Goal: Task Accomplishment & Management: Use online tool/utility

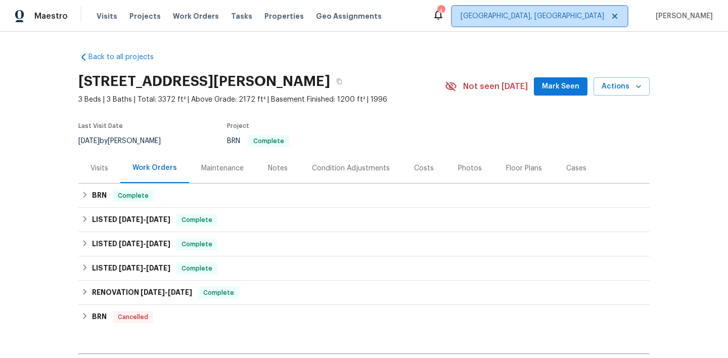
click at [575, 11] on span "[GEOGRAPHIC_DATA], [GEOGRAPHIC_DATA]" at bounding box center [533, 16] width 144 height 10
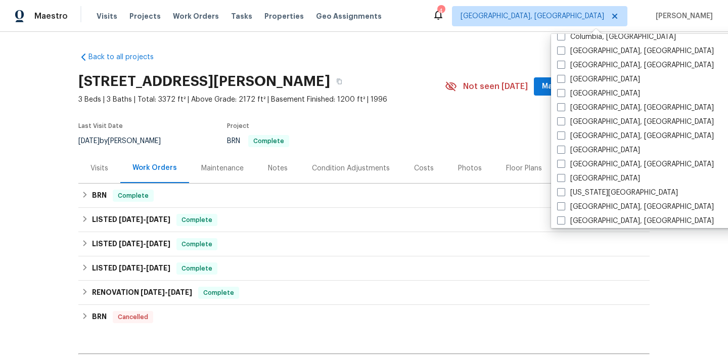
scroll to position [236, 0]
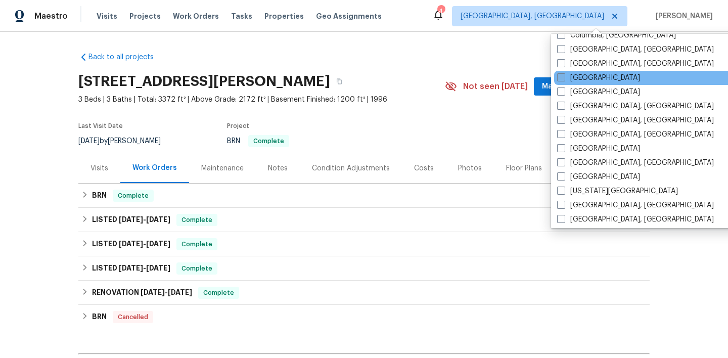
click at [567, 79] on label "[GEOGRAPHIC_DATA]" at bounding box center [598, 78] width 83 height 10
click at [564, 79] on input "[GEOGRAPHIC_DATA]" at bounding box center [560, 76] width 7 height 7
checkbox input "true"
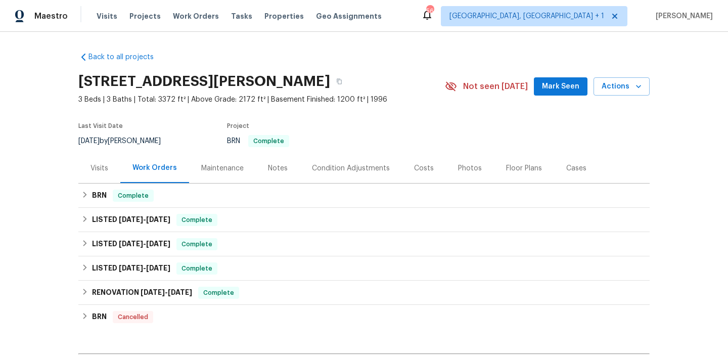
click at [468, 57] on div "Back to all projects [STREET_ADDRESS][PERSON_NAME] 3 Beds | 3 Baths | Total: 33…" at bounding box center [363, 233] width 571 height 379
click at [192, 19] on span "Work Orders" at bounding box center [196, 16] width 46 height 10
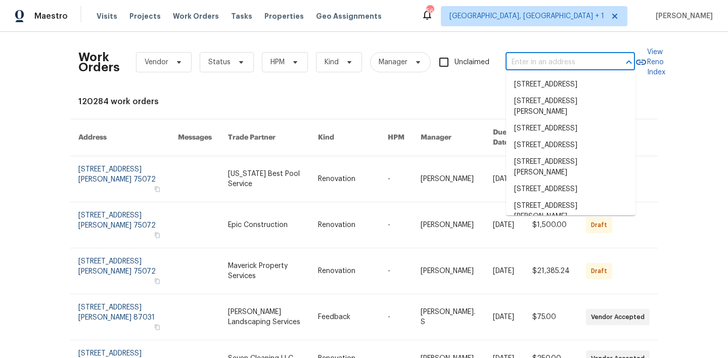
click at [552, 58] on input "text" at bounding box center [556, 63] width 101 height 16
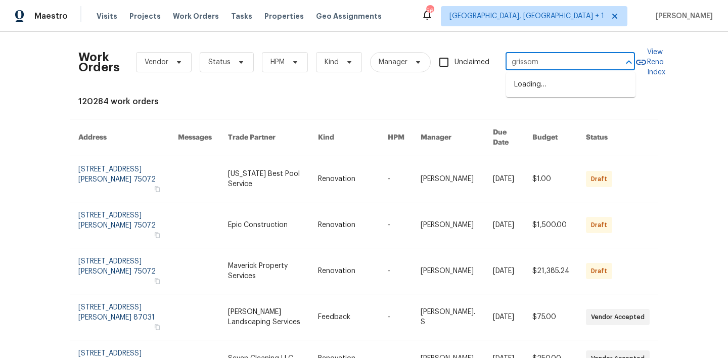
type input "grissom"
click at [545, 89] on li "[STREET_ADDRESS]" at bounding box center [570, 84] width 129 height 17
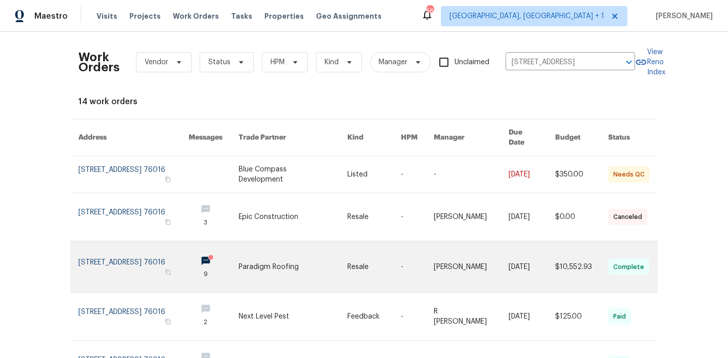
click at [153, 247] on link at bounding box center [133, 266] width 110 height 51
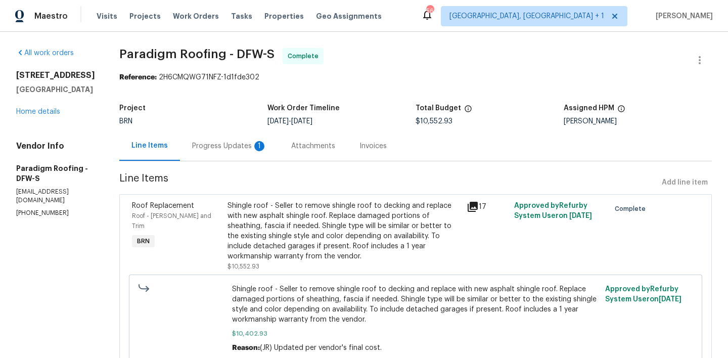
click at [371, 144] on div "Invoices" at bounding box center [373, 146] width 27 height 10
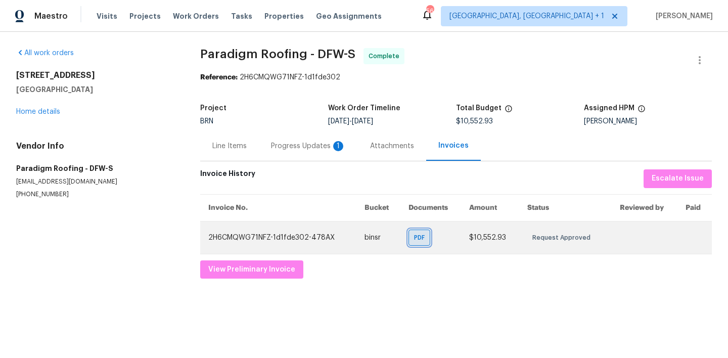
click at [425, 245] on div "PDF" at bounding box center [420, 238] width 22 height 16
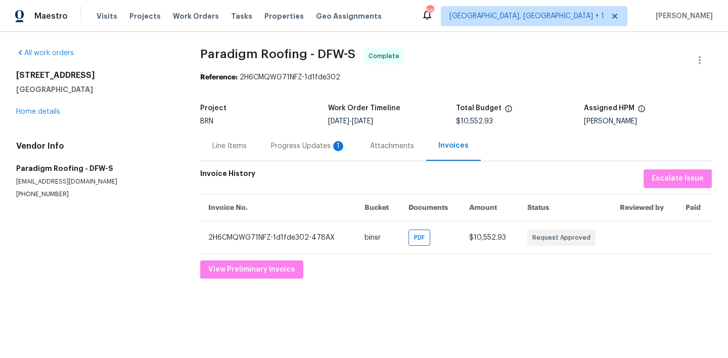
click at [51, 107] on div "[STREET_ADDRESS][PERSON_NAME] Home details" at bounding box center [96, 93] width 160 height 47
click at [51, 109] on link "Home details" at bounding box center [38, 111] width 44 height 7
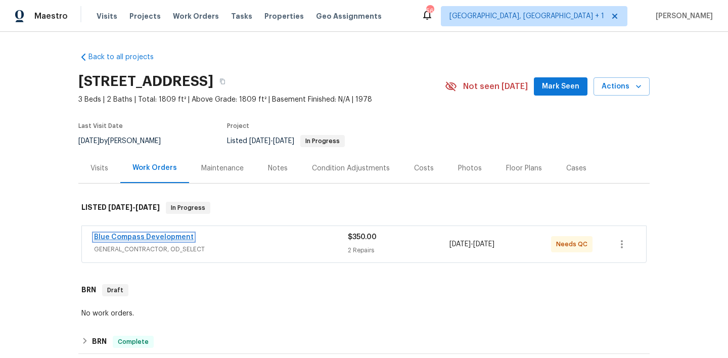
click at [157, 234] on link "Blue Compass Development" at bounding box center [144, 237] width 100 height 7
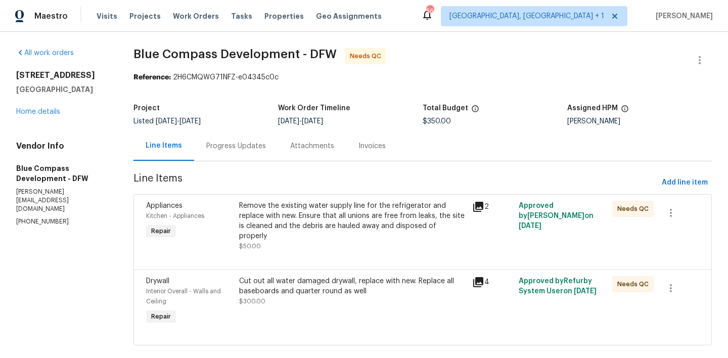
click at [374, 144] on div "Invoices" at bounding box center [371, 146] width 27 height 10
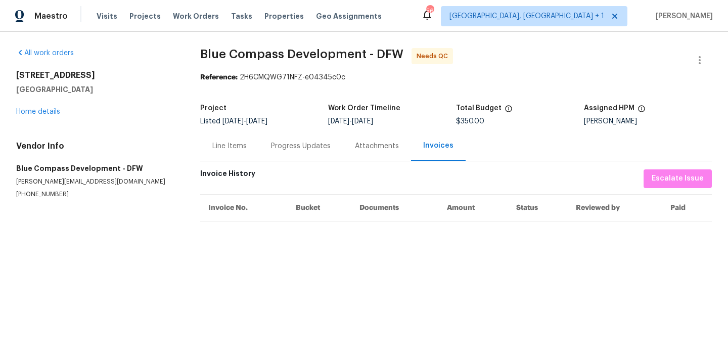
click at [299, 158] on div "Progress Updates" at bounding box center [301, 146] width 84 height 30
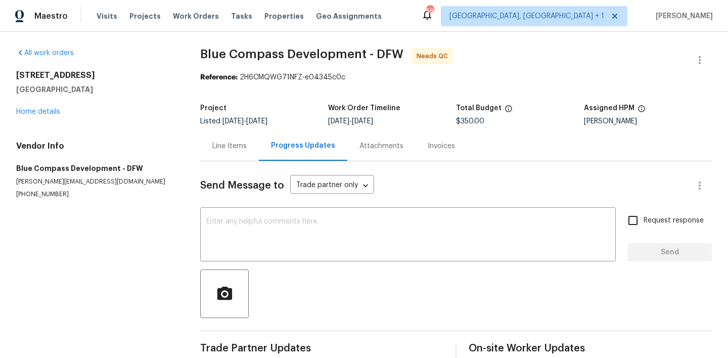
click at [254, 149] on div "Line Items" at bounding box center [229, 146] width 59 height 30
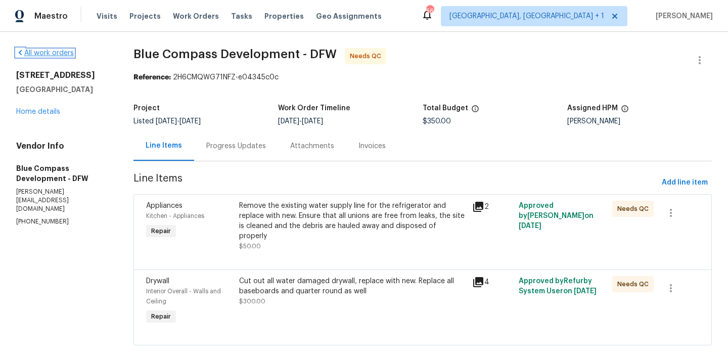
click at [32, 54] on link "All work orders" at bounding box center [45, 53] width 58 height 7
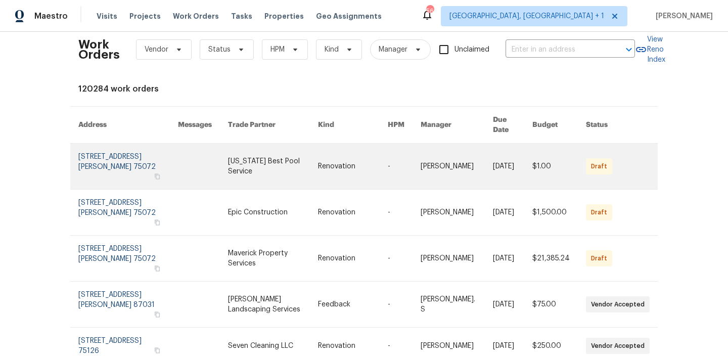
scroll to position [14, 0]
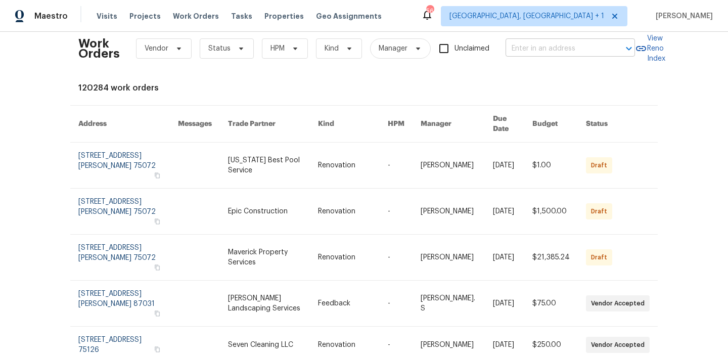
click at [540, 52] on input "text" at bounding box center [556, 49] width 101 height 16
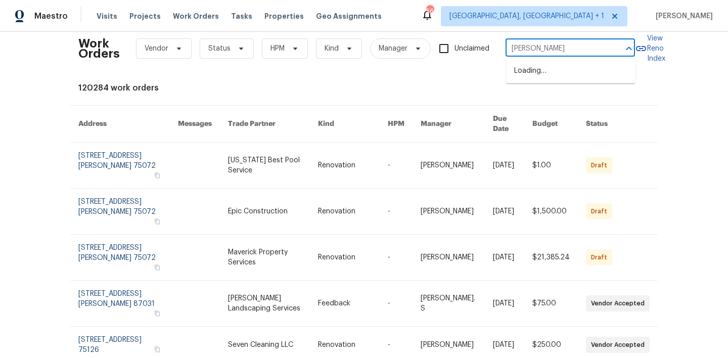
type input "grissom"
click at [525, 79] on li "[STREET_ADDRESS]" at bounding box center [570, 71] width 129 height 17
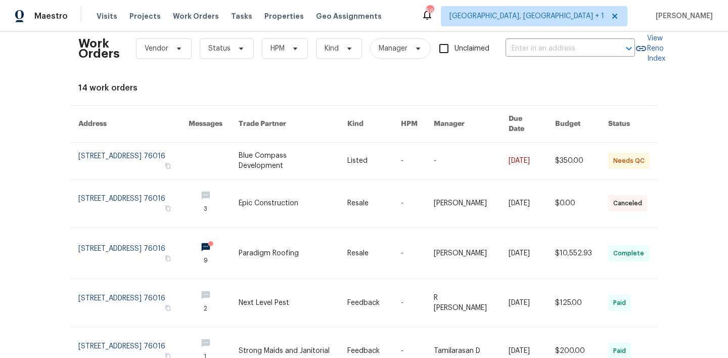
type input "[STREET_ADDRESS]"
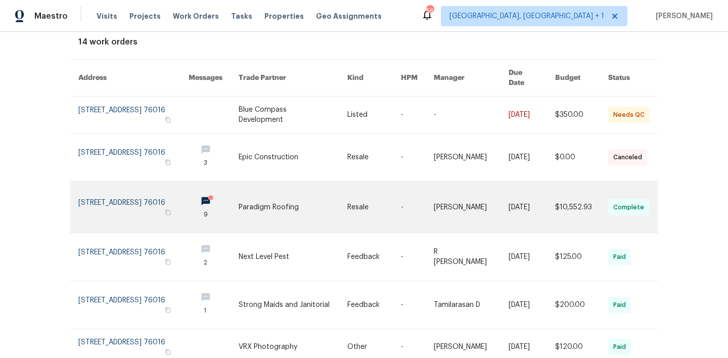
scroll to position [68, 0]
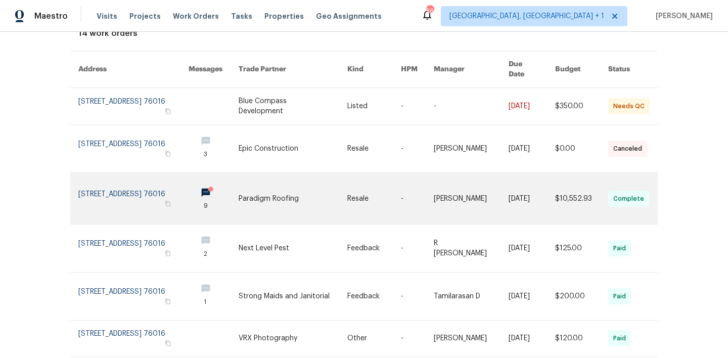
click at [166, 191] on link at bounding box center [133, 198] width 110 height 51
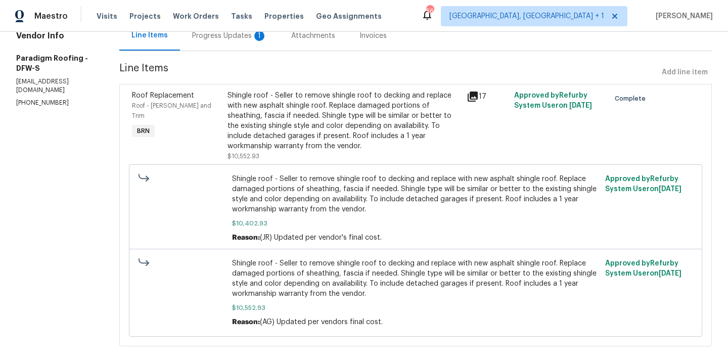
scroll to position [127, 0]
